Goal: Information Seeking & Learning: Learn about a topic

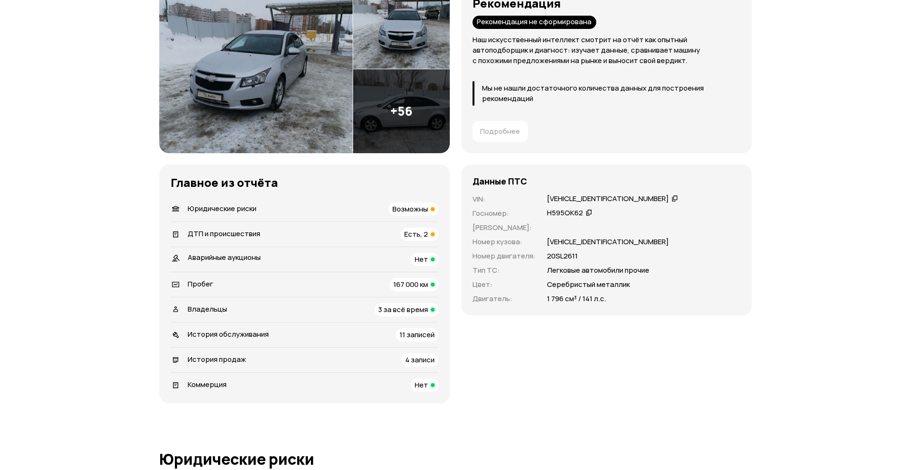
scroll to position [47, 0]
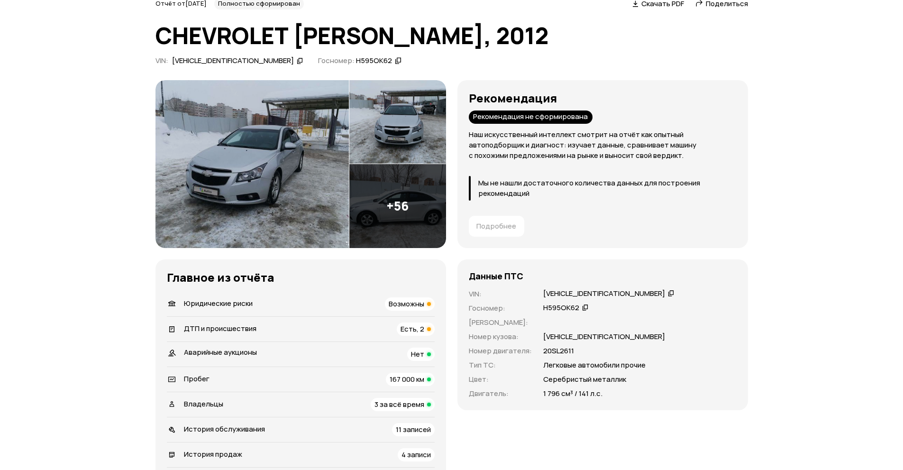
click at [400, 197] on img at bounding box center [397, 206] width 97 height 84
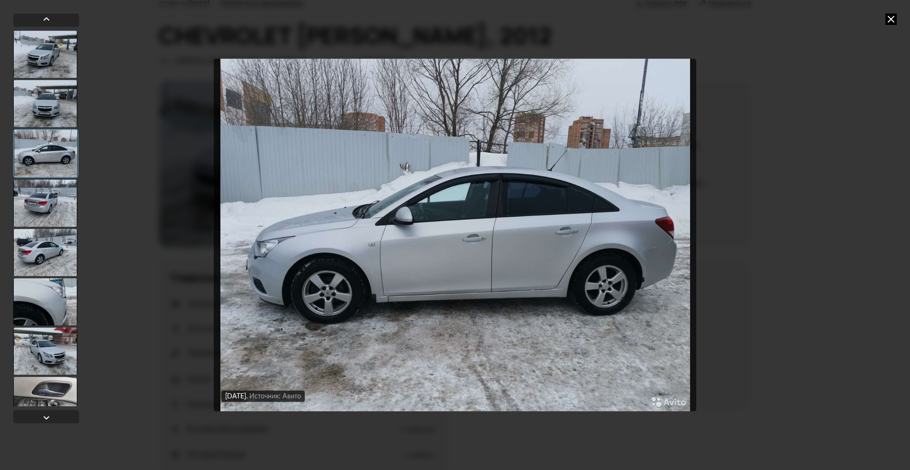
click at [44, 250] on div at bounding box center [45, 252] width 64 height 47
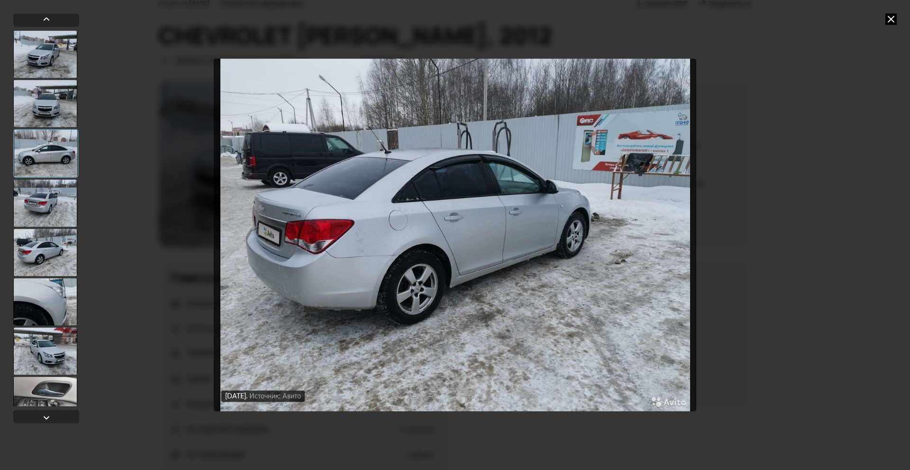
click at [40, 282] on div at bounding box center [45, 301] width 64 height 47
click at [55, 155] on div at bounding box center [45, 152] width 64 height 47
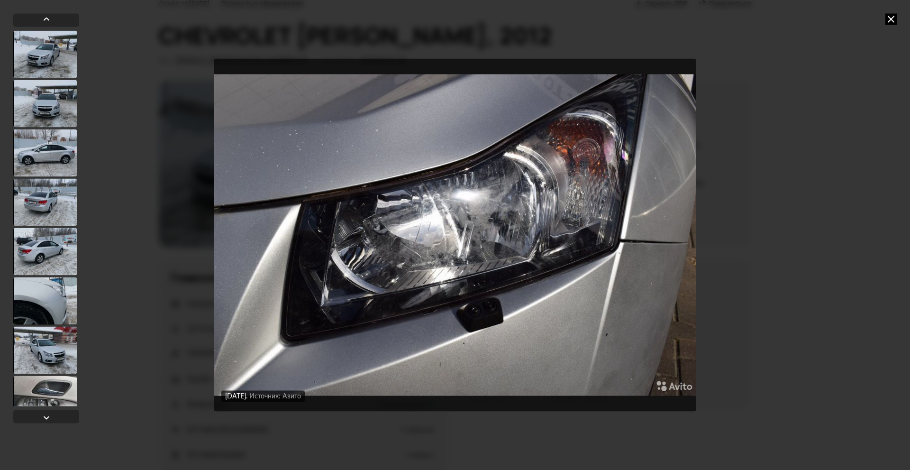
click at [805, 155] on div "[DATE] Источник: Авито [DATE] Источник: Авито [DATE] Источник: Авито [DATE] Ист…" at bounding box center [455, 235] width 910 height 470
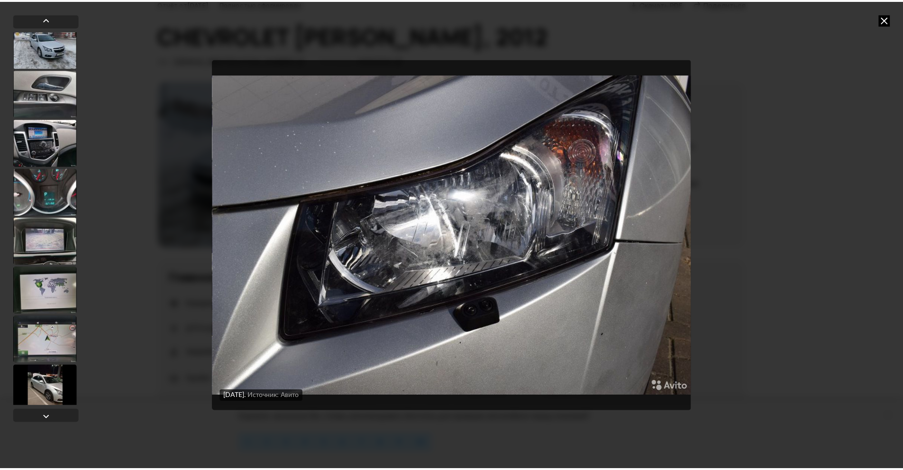
scroll to position [0, 0]
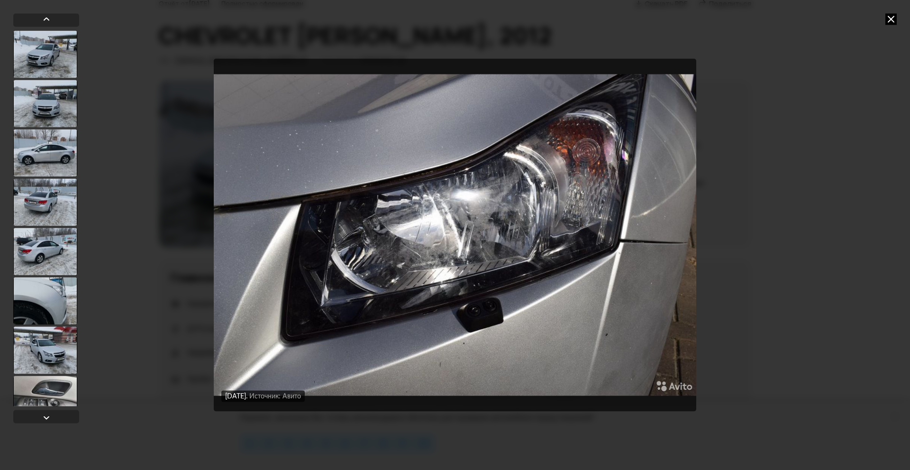
click at [34, 60] on div at bounding box center [45, 53] width 64 height 47
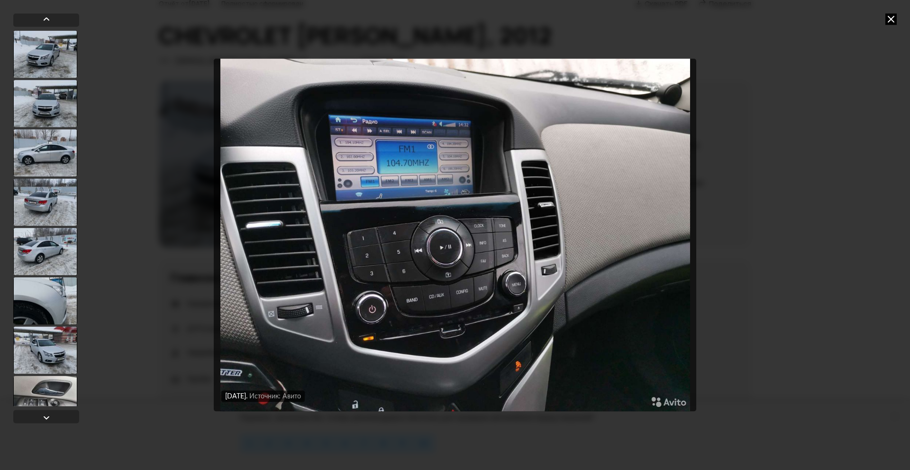
click at [842, 137] on div "[DATE] Источник: Авито [DATE] Источник: Авито [DATE] Источник: Авито [DATE] Ист…" at bounding box center [455, 235] width 910 height 470
click at [888, 19] on icon at bounding box center [891, 18] width 11 height 11
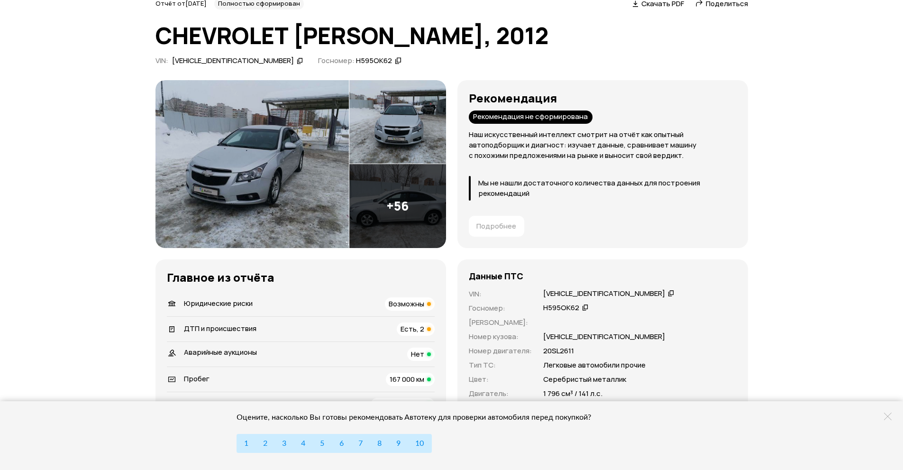
scroll to position [142, 0]
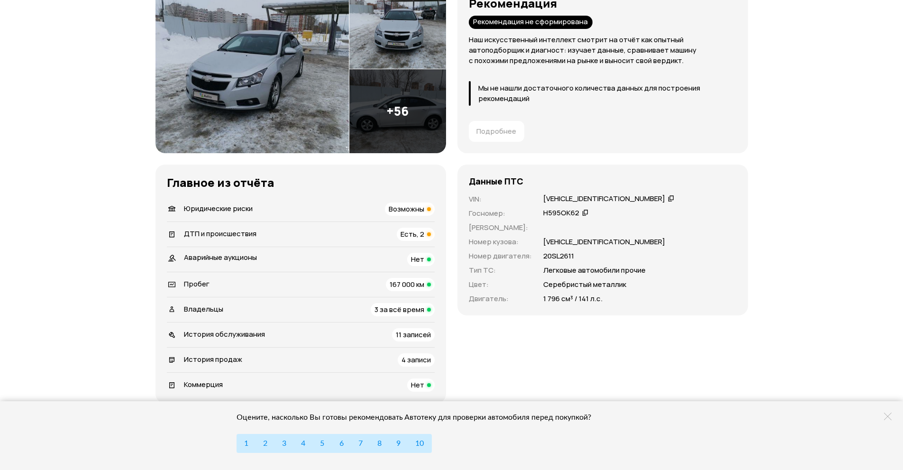
click at [419, 210] on span "Возможны" at bounding box center [407, 209] width 36 height 10
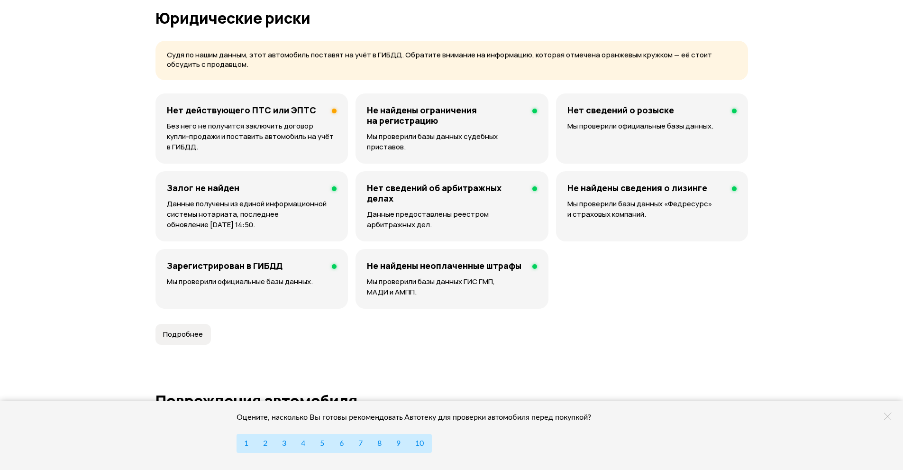
scroll to position [593, 0]
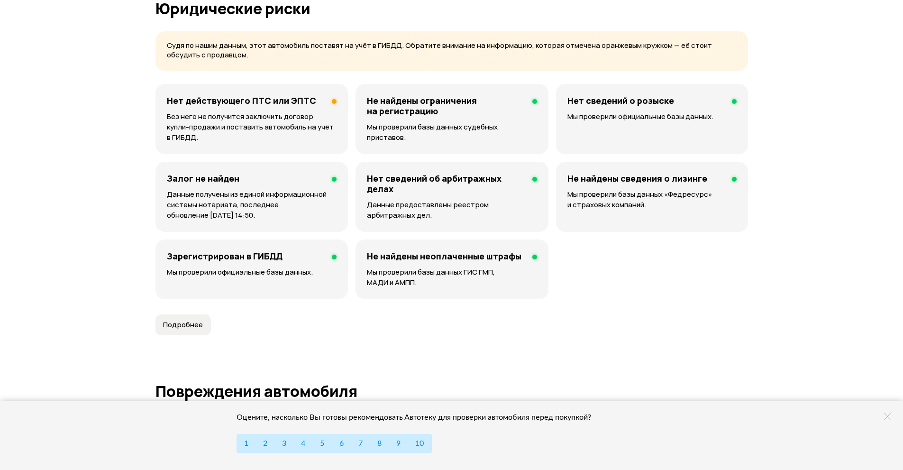
click at [271, 123] on p "Без него не получится заключить договор купли-продажи и поставить автомобиль на…" at bounding box center [252, 126] width 170 height 31
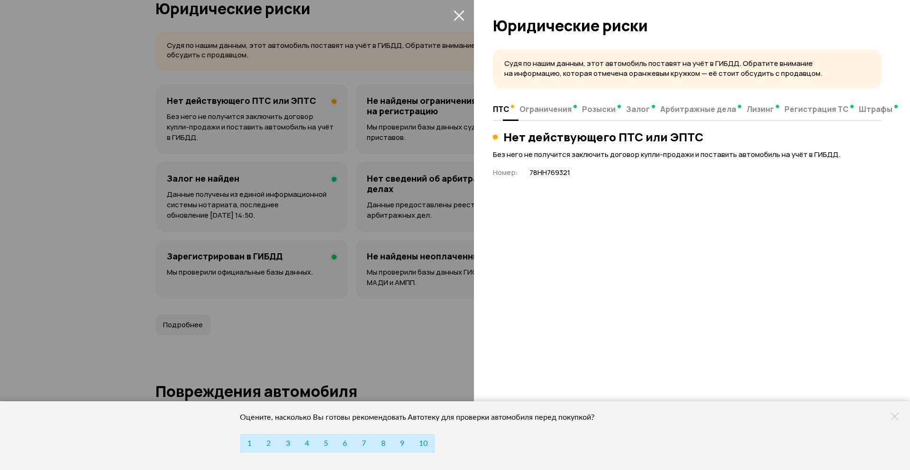
click at [547, 111] on span "Ограничения" at bounding box center [546, 108] width 52 height 9
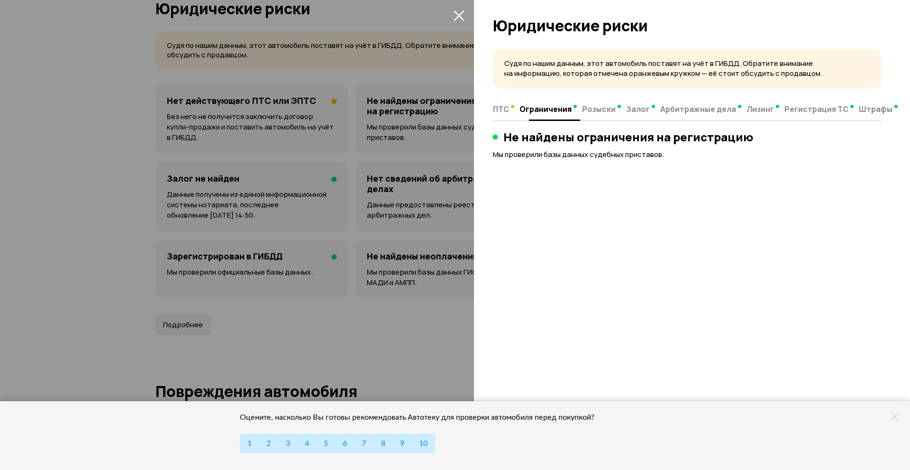
click at [603, 111] on span "Розыски" at bounding box center [599, 108] width 34 height 9
click at [633, 111] on span "Залог" at bounding box center [638, 108] width 24 height 9
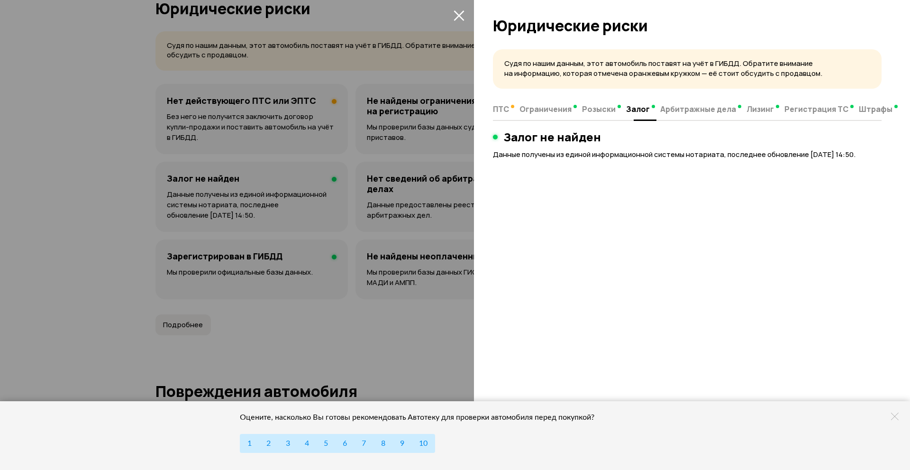
click at [673, 111] on span "Арбитражные дела" at bounding box center [698, 108] width 76 height 9
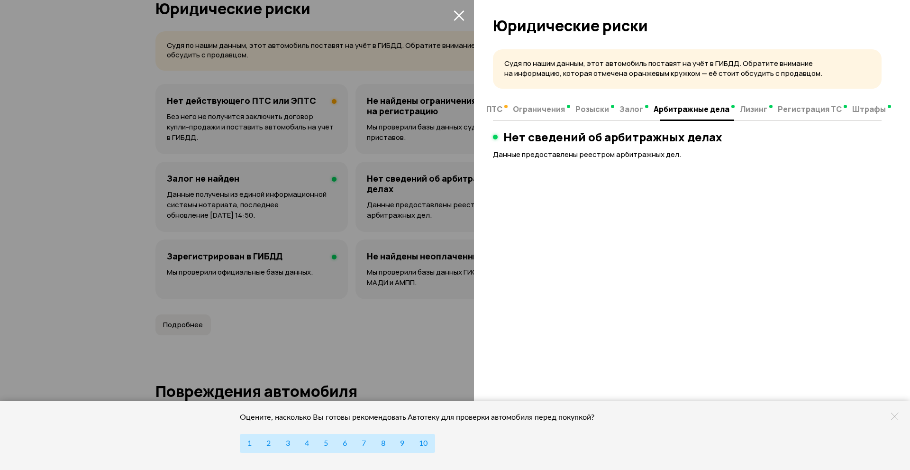
click at [740, 110] on span "Лизинг" at bounding box center [753, 108] width 27 height 9
click at [786, 110] on span "Регистрация ТС" at bounding box center [810, 108] width 64 height 9
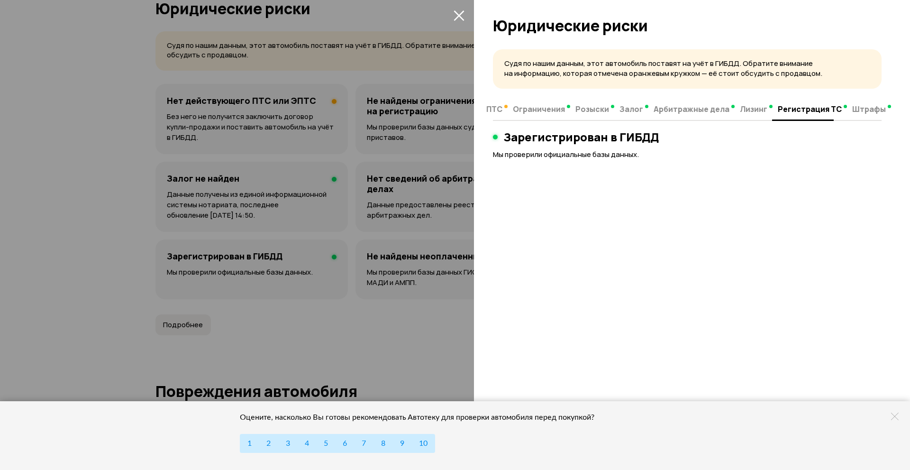
click at [838, 110] on button "Регистрация ТС" at bounding box center [812, 109] width 74 height 18
click at [857, 111] on span "Штрафы" at bounding box center [869, 108] width 34 height 9
click at [495, 109] on span "ПТС" at bounding box center [494, 108] width 16 height 9
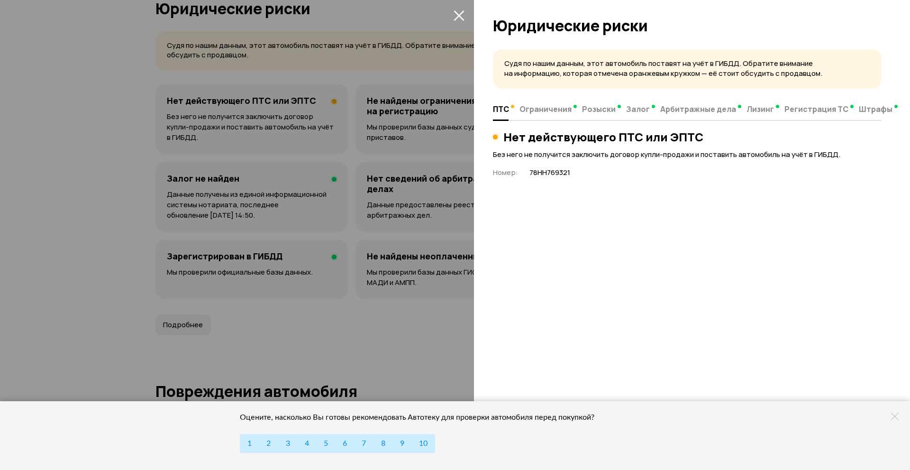
click at [400, 336] on div at bounding box center [455, 235] width 910 height 470
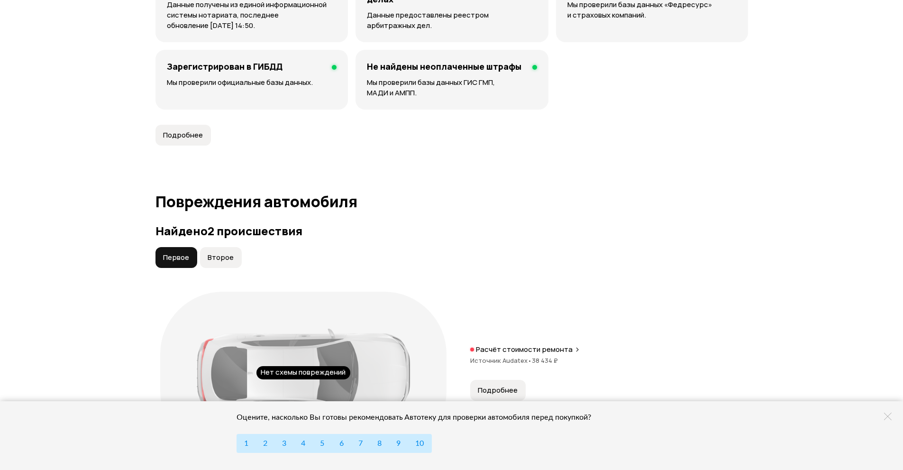
scroll to position [877, 0]
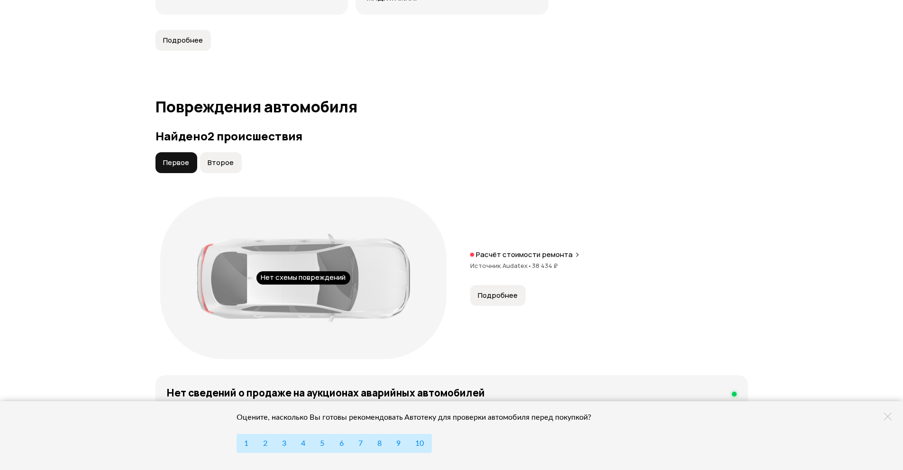
click at [227, 161] on span "Второе" at bounding box center [221, 162] width 26 height 9
click at [174, 160] on span "Первое" at bounding box center [176, 162] width 26 height 9
click at [210, 162] on span "Второе" at bounding box center [221, 162] width 26 height 9
click at [164, 160] on span "Первое" at bounding box center [176, 162] width 26 height 9
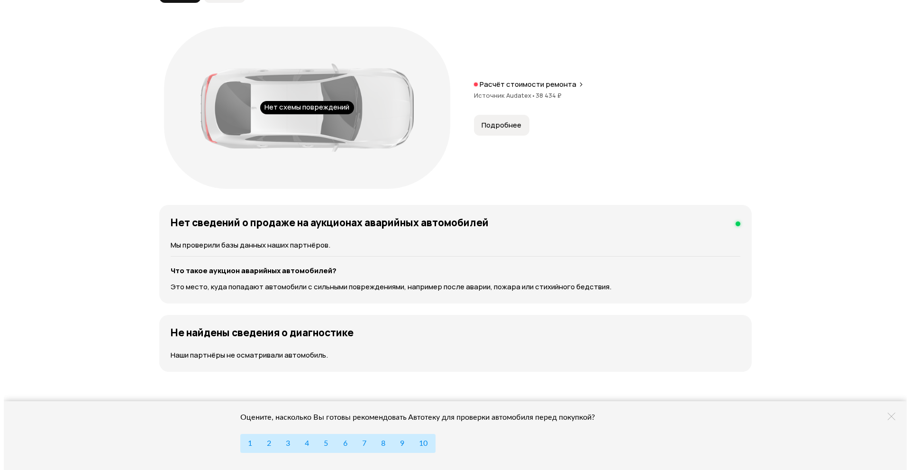
scroll to position [905, 0]
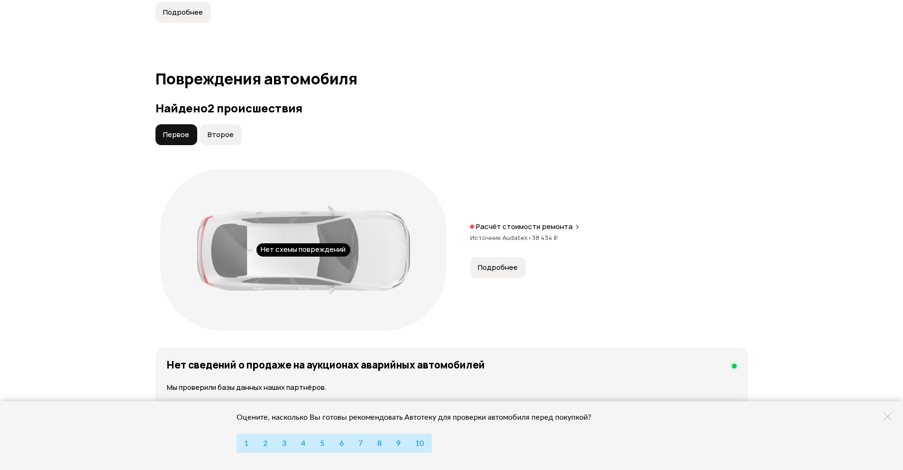
click at [222, 134] on span "Второе" at bounding box center [221, 134] width 26 height 9
click at [181, 134] on span "Первое" at bounding box center [176, 134] width 26 height 9
drag, startPoint x: 228, startPoint y: 134, endPoint x: 199, endPoint y: 134, distance: 28.4
click at [227, 134] on span "Второе" at bounding box center [221, 134] width 26 height 9
click at [184, 133] on span "Первое" at bounding box center [176, 134] width 26 height 9
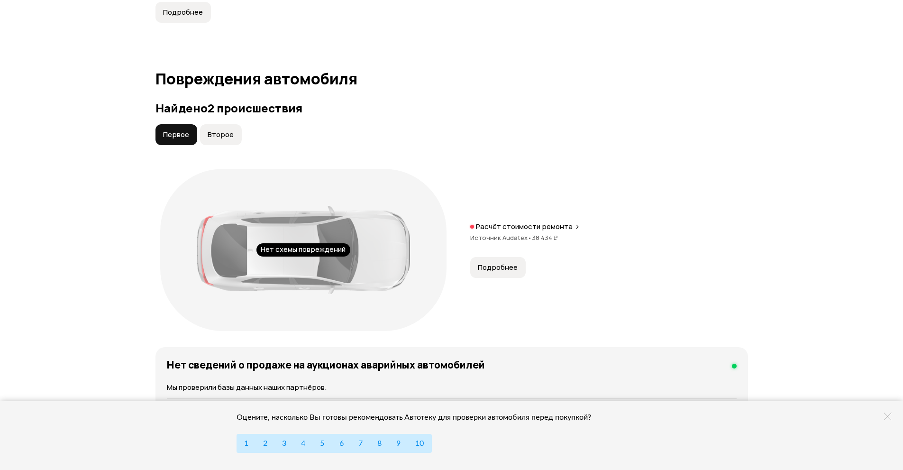
click at [225, 134] on span "Второе" at bounding box center [221, 134] width 26 height 9
click at [534, 225] on p "Страховая выплата" at bounding box center [510, 226] width 69 height 9
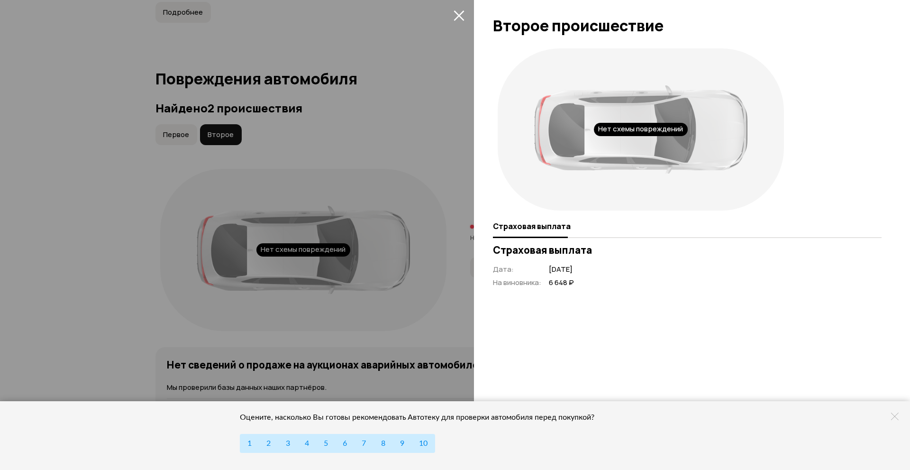
click at [628, 120] on div at bounding box center [640, 129] width 213 height 88
click at [617, 143] on div at bounding box center [640, 129] width 213 height 88
click at [431, 124] on div at bounding box center [455, 235] width 910 height 470
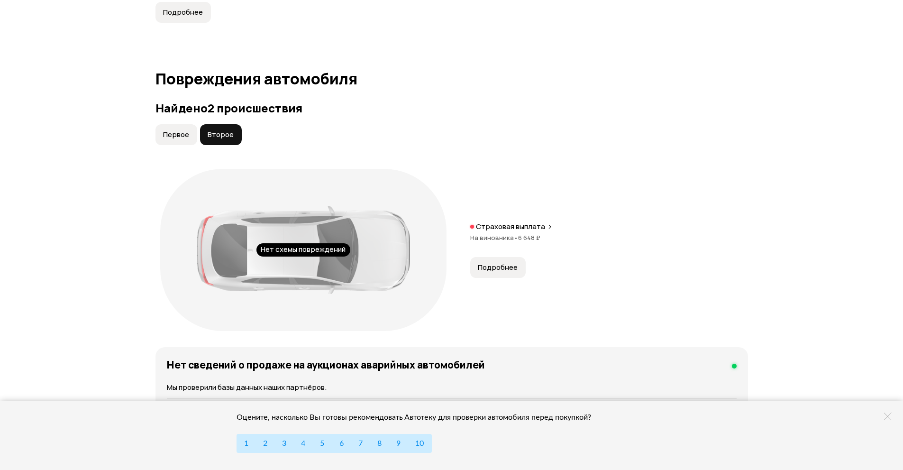
click at [168, 132] on span "Первое" at bounding box center [176, 134] width 26 height 9
click at [547, 223] on p "Расчёт стоимости ремонта" at bounding box center [524, 226] width 97 height 9
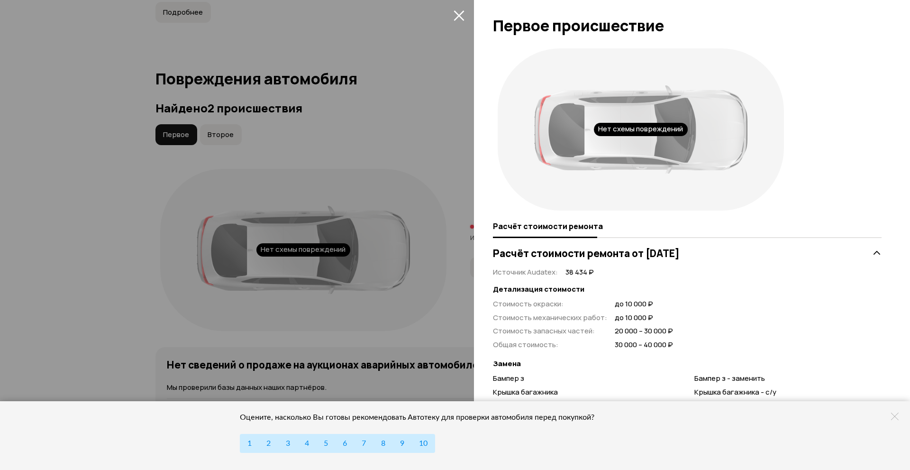
scroll to position [46, 0]
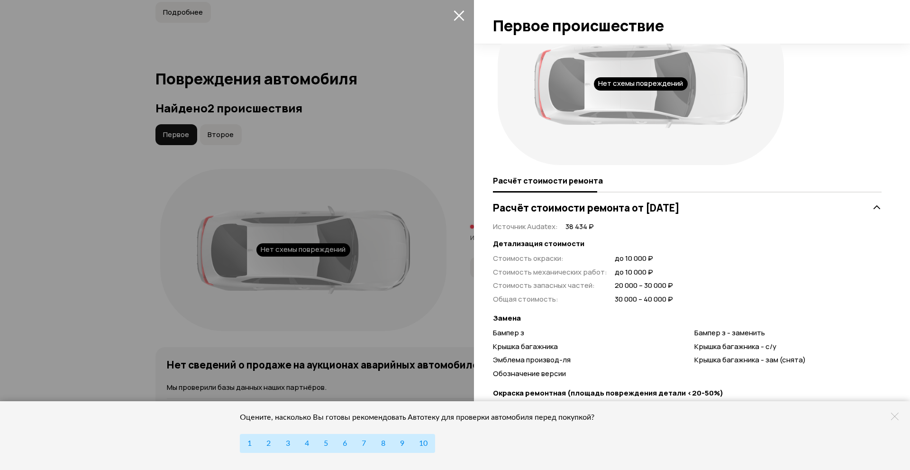
click at [895, 415] on icon at bounding box center [895, 416] width 8 height 8
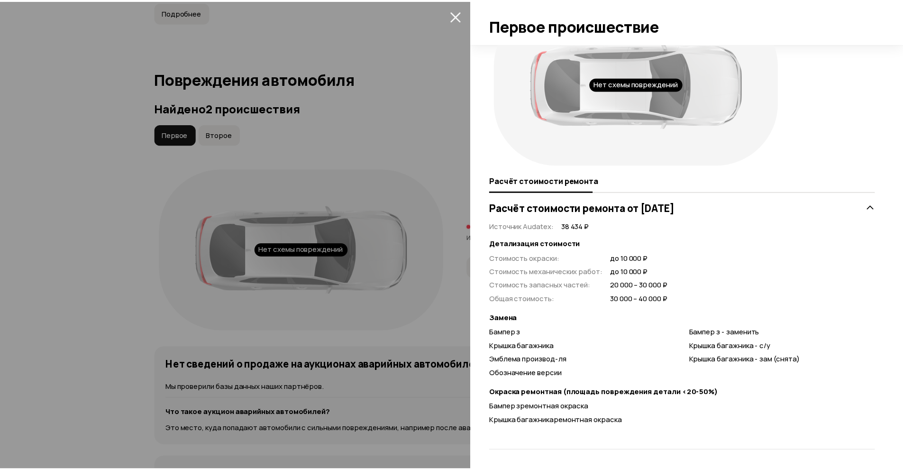
scroll to position [0, 0]
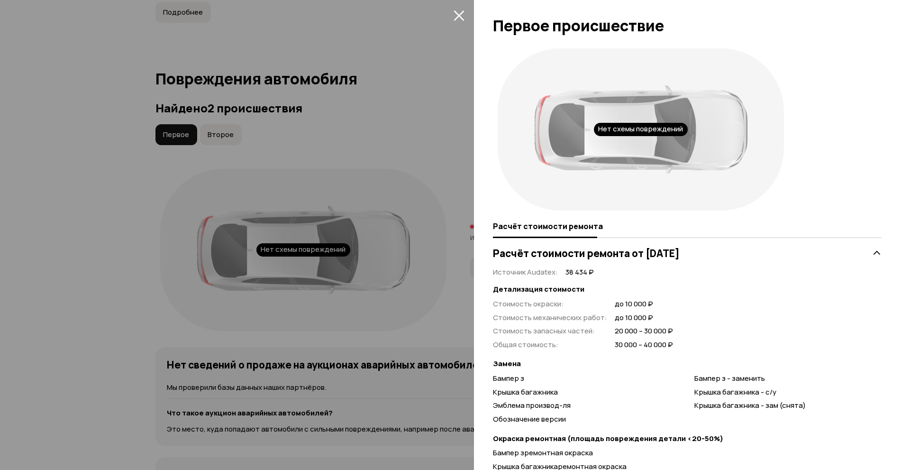
click at [442, 87] on div at bounding box center [455, 235] width 910 height 470
